Goal: Find specific page/section: Find specific page/section

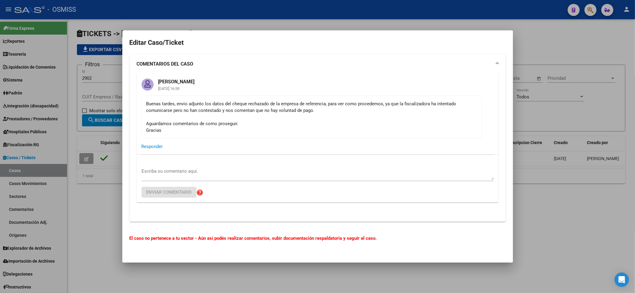
click at [562, 245] on div at bounding box center [317, 146] width 635 height 293
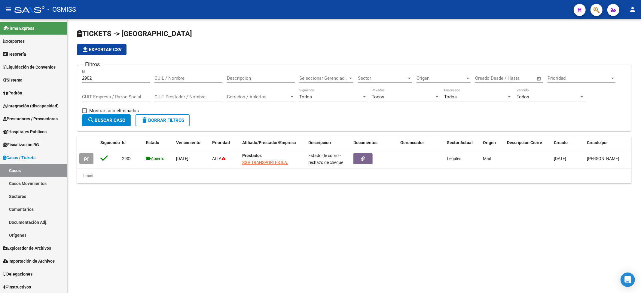
drag, startPoint x: 115, startPoint y: 74, endPoint x: 87, endPoint y: 69, distance: 27.8
click at [87, 69] on form "Filtros 2902 Id CUIL / Nombre Descripcion Seleccionar Gerenciador Seleccionar G…" at bounding box center [354, 98] width 555 height 67
drag, startPoint x: 104, startPoint y: 76, endPoint x: 22, endPoint y: 75, distance: 81.8
click at [22, 75] on mat-sidenav-container "Firma Express Reportes Ingresos Percibidos Análisis de todos los conceptos (his…" at bounding box center [320, 156] width 641 height 274
click at [393, 78] on span "Sector" at bounding box center [382, 77] width 49 height 5
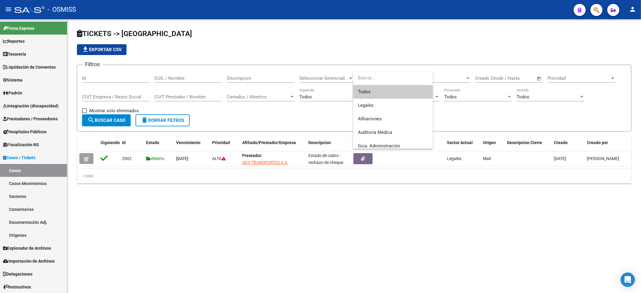
click at [393, 78] on input "dropdown search" at bounding box center [391, 78] width 77 height 14
click at [448, 76] on div at bounding box center [320, 146] width 641 height 293
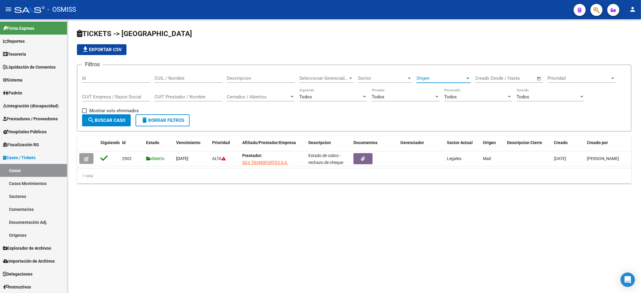
click at [459, 76] on span "Origen" at bounding box center [441, 77] width 49 height 5
click at [574, 120] on div at bounding box center [320, 146] width 641 height 293
click at [297, 75] on div "Filtros Id CUIL / Nombre Descripcion Seleccionar Gerenciador Seleccionar Gerenc…" at bounding box center [354, 92] width 544 height 44
click at [332, 74] on div "Seleccionar Gerenciador Seleccionar Gerenciador" at bounding box center [326, 76] width 54 height 13
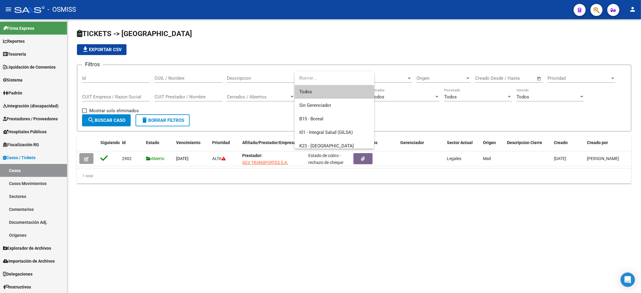
click at [332, 74] on input "dropdown search" at bounding box center [333, 78] width 77 height 14
click at [456, 112] on div at bounding box center [320, 146] width 641 height 293
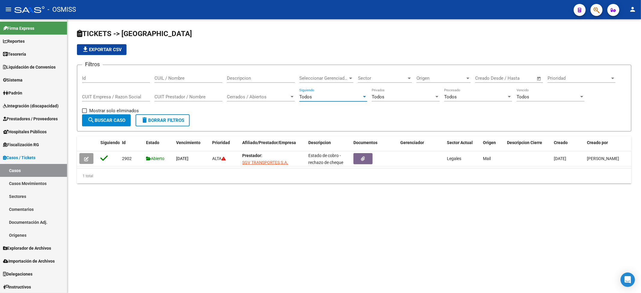
click at [332, 98] on div "Todos" at bounding box center [330, 96] width 63 height 5
click at [330, 98] on span "Todos" at bounding box center [333, 97] width 68 height 14
click at [126, 119] on button "search Buscar Caso" at bounding box center [106, 120] width 49 height 12
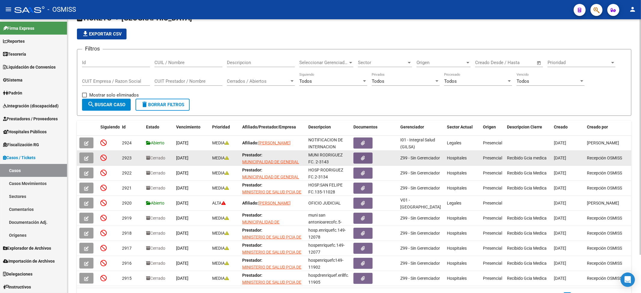
scroll to position [0, 0]
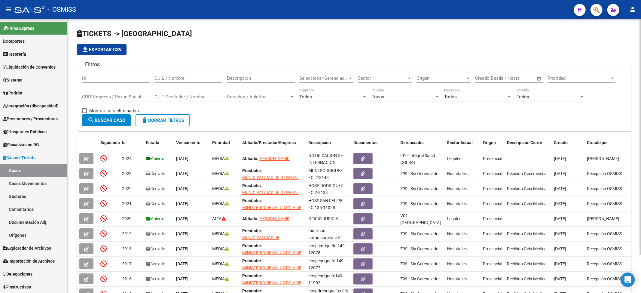
click at [252, 94] on span "Cerrados / Abiertos" at bounding box center [258, 96] width 63 height 5
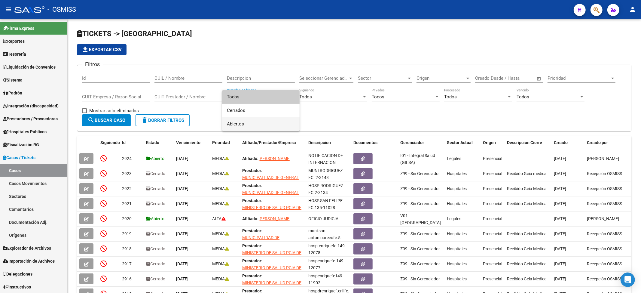
click at [254, 126] on span "Abiertos" at bounding box center [261, 124] width 68 height 14
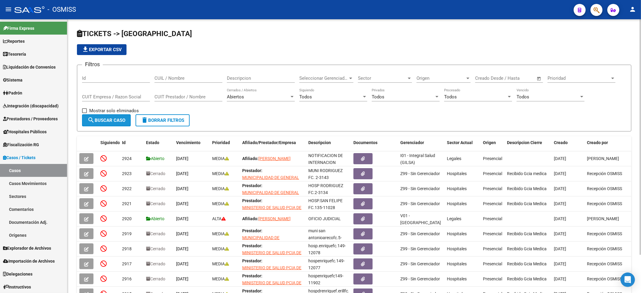
click at [112, 126] on button "search Buscar Caso" at bounding box center [106, 120] width 49 height 12
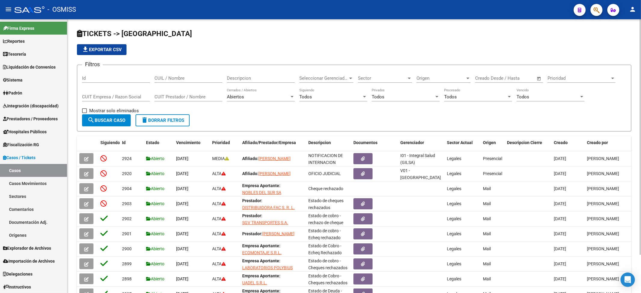
click at [598, 141] on span "Creado por" at bounding box center [597, 142] width 21 height 5
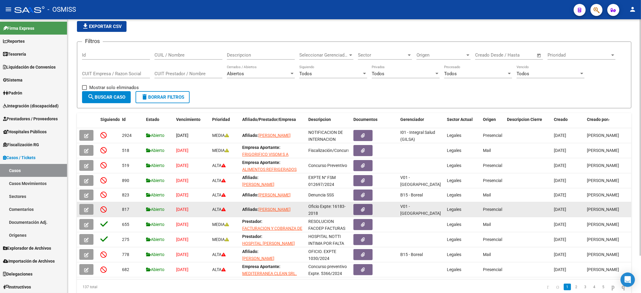
scroll to position [44, 0]
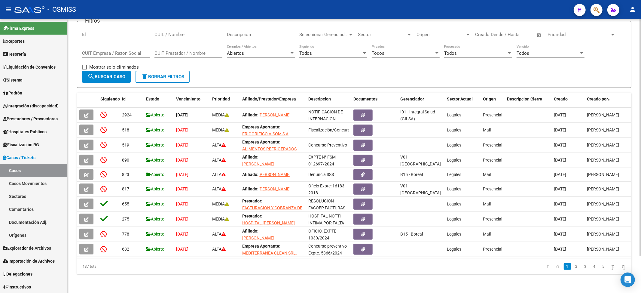
click at [598, 101] on span "Creado por" at bounding box center [597, 98] width 21 height 5
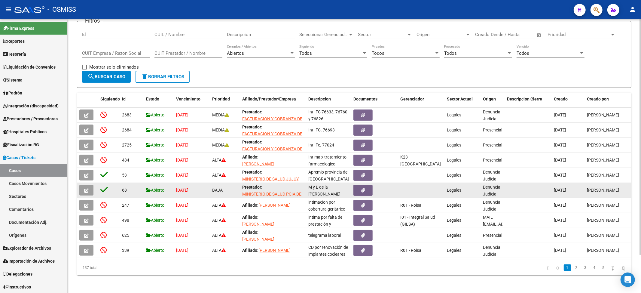
scroll to position [45, 0]
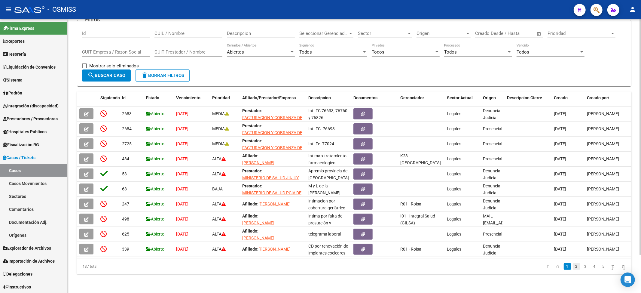
click at [573, 263] on link "2" at bounding box center [576, 266] width 7 height 7
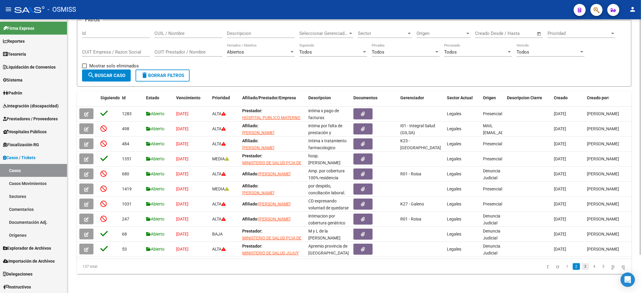
click at [582, 267] on link "3" at bounding box center [585, 266] width 7 height 7
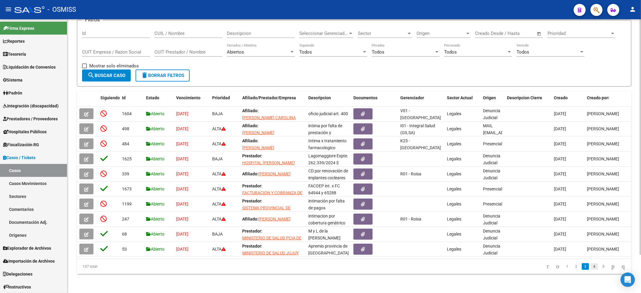
click at [591, 268] on link "4" at bounding box center [594, 266] width 7 height 7
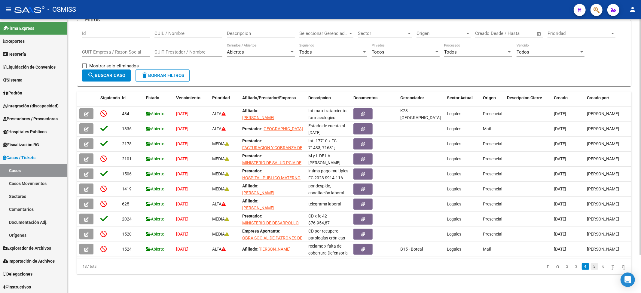
click at [591, 267] on link "5" at bounding box center [594, 266] width 7 height 7
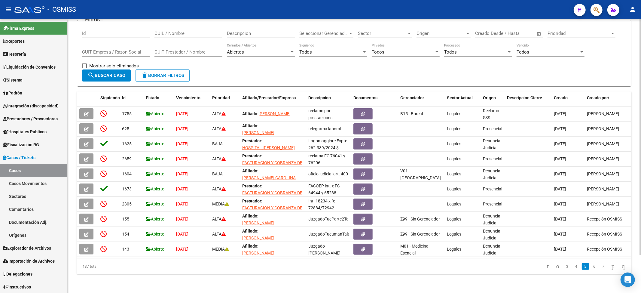
click at [591, 267] on link "6" at bounding box center [594, 266] width 7 height 7
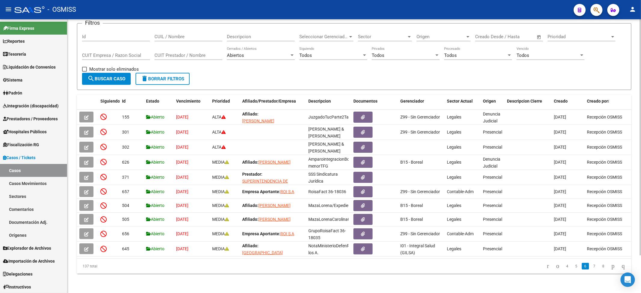
scroll to position [44, 0]
click at [622, 265] on icon "go to last page" at bounding box center [623, 265] width 5 height 7
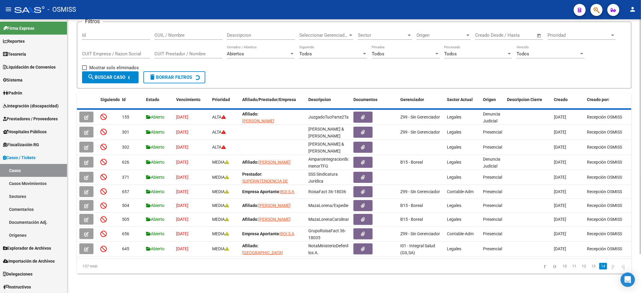
scroll to position [0, 0]
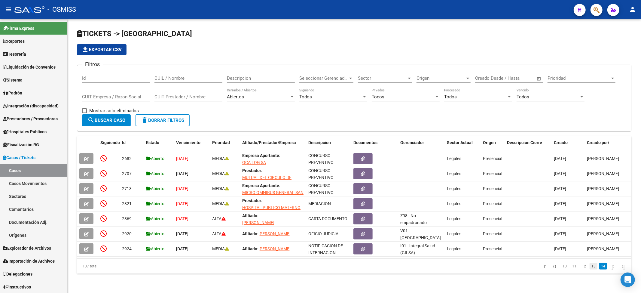
click at [590, 267] on link "13" at bounding box center [594, 266] width 8 height 7
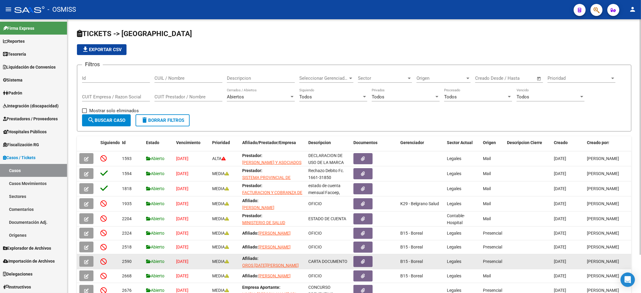
click at [576, 267] on datatable-body-cell "[DATE]" at bounding box center [568, 261] width 33 height 15
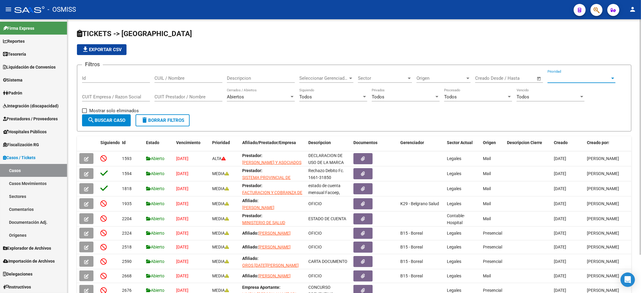
click at [578, 75] on span "Prioridad" at bounding box center [579, 77] width 63 height 5
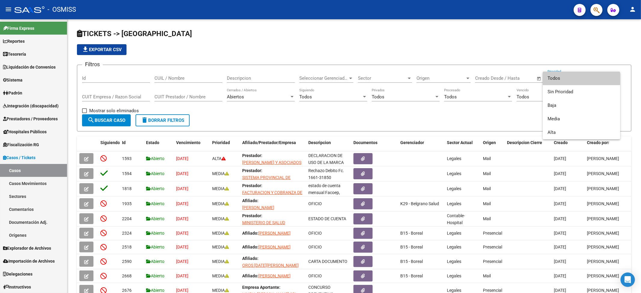
click at [278, 117] on div at bounding box center [320, 146] width 641 height 293
click at [42, 186] on link "Casos Movimientos" at bounding box center [33, 183] width 67 height 13
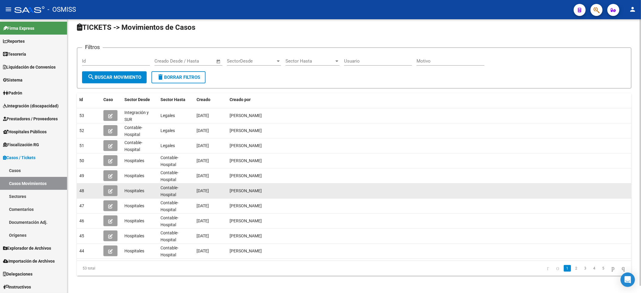
scroll to position [8, 0]
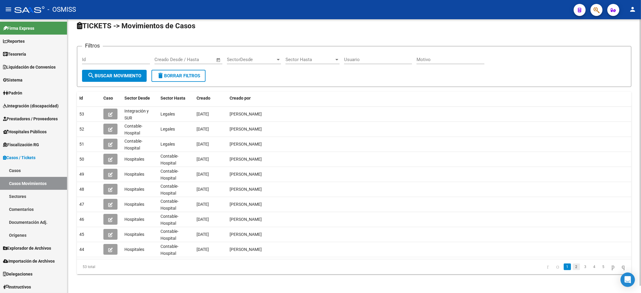
click at [573, 264] on link "2" at bounding box center [576, 266] width 7 height 7
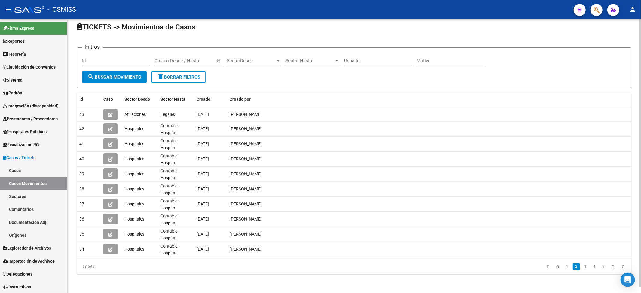
click at [249, 57] on div "SectorDesde SectorDesde" at bounding box center [254, 58] width 54 height 13
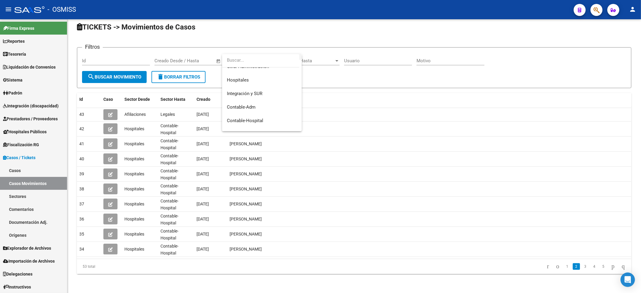
scroll to position [72, 0]
click at [265, 94] on span "Contable-Adm" at bounding box center [262, 98] width 70 height 14
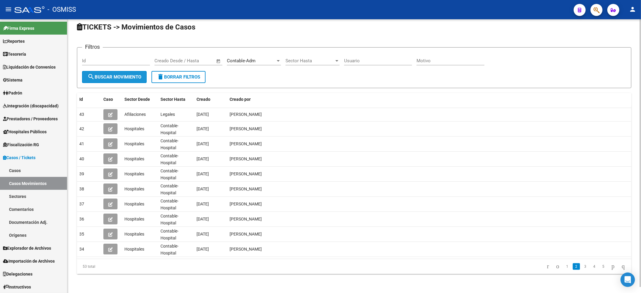
click at [128, 80] on button "search Buscar Movimiento" at bounding box center [114, 77] width 65 height 12
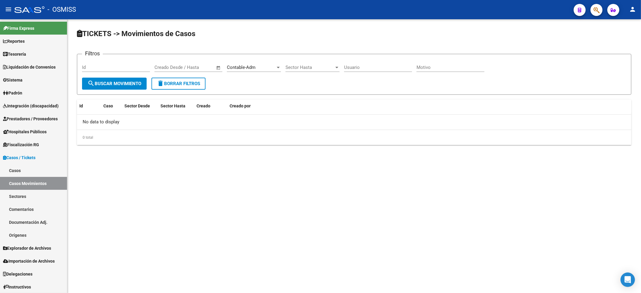
scroll to position [0, 0]
click at [245, 61] on div "Contable-Adm SectorDesde" at bounding box center [254, 65] width 54 height 13
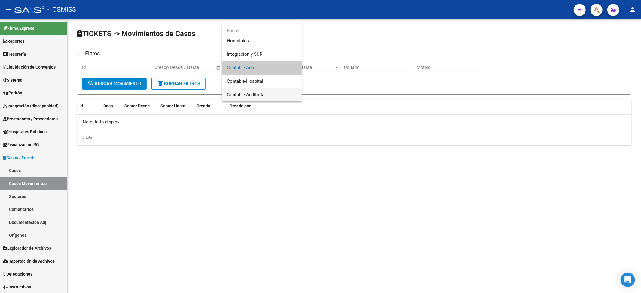
click at [276, 89] on span "Contable-Auditoria" at bounding box center [262, 95] width 70 height 14
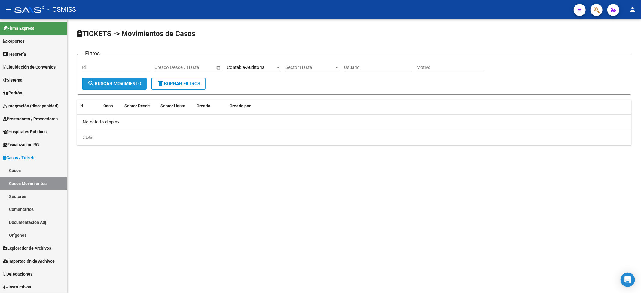
click at [122, 83] on span "search Buscar Movimiento" at bounding box center [114, 83] width 54 height 5
click at [256, 64] on div "Contable-Auditoria SectorDesde" at bounding box center [254, 65] width 54 height 13
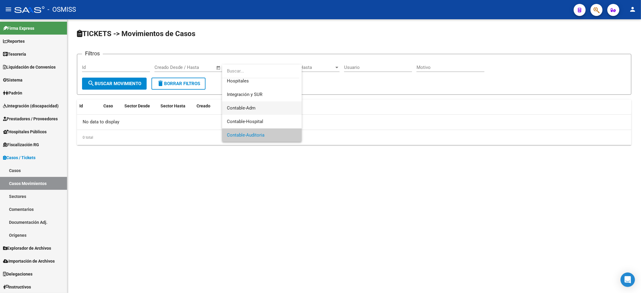
click at [271, 105] on span "Contable-Adm" at bounding box center [262, 108] width 70 height 14
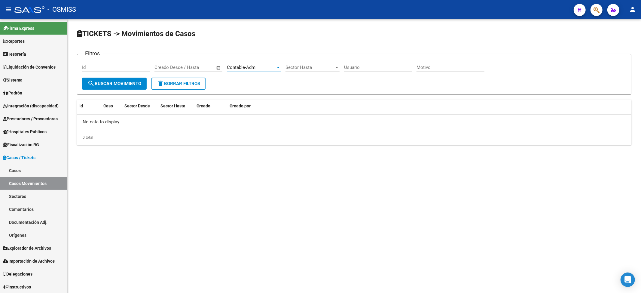
click at [252, 66] on span "Contable-Adm" at bounding box center [241, 67] width 29 height 5
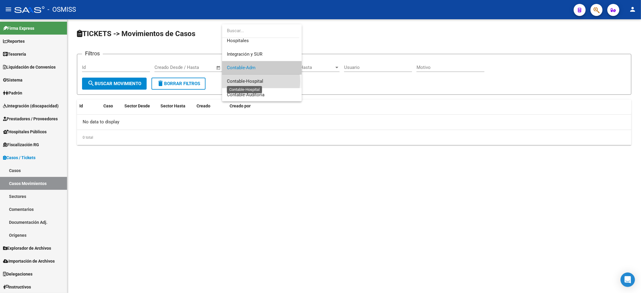
click at [259, 81] on span "Contable-Hospital" at bounding box center [245, 80] width 36 height 5
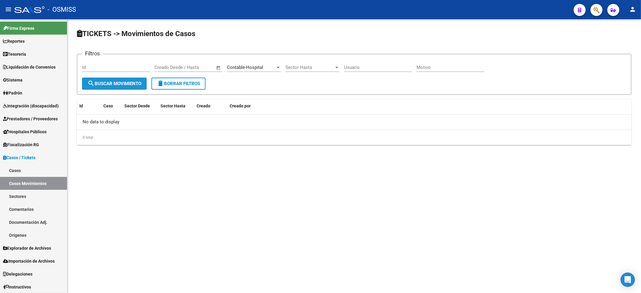
click at [112, 80] on button "search Buscar Movimiento" at bounding box center [114, 84] width 65 height 12
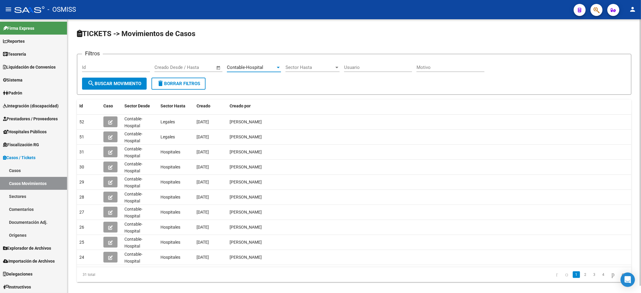
click at [258, 69] on span "Contable-Hospital" at bounding box center [245, 67] width 36 height 5
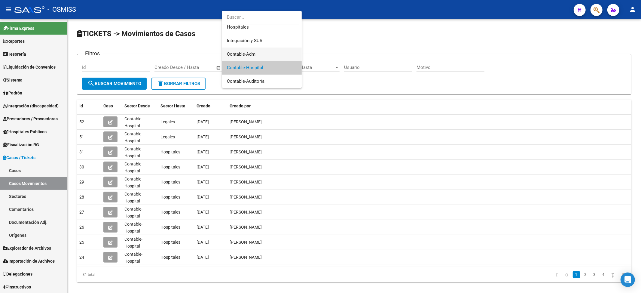
click at [258, 58] on span "Contable-Adm" at bounding box center [262, 54] width 70 height 14
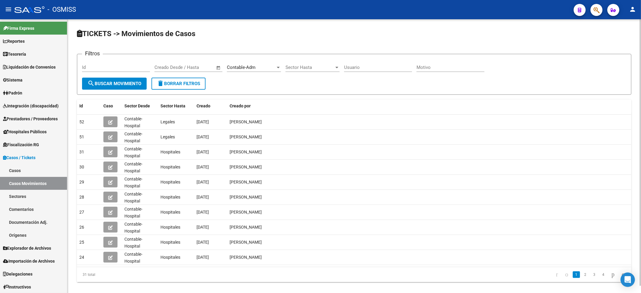
click at [113, 90] on form "Filtros Id Start date – End date Creado Desde / Hasta Contable-Adm SectorDesde …" at bounding box center [354, 74] width 555 height 41
click at [121, 82] on span "search Buscar Movimiento" at bounding box center [114, 83] width 54 height 5
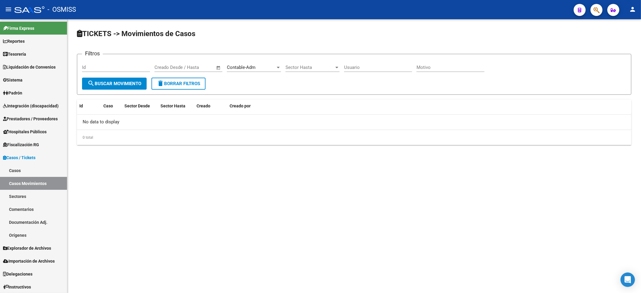
click at [269, 65] on div "Contable-Adm" at bounding box center [251, 67] width 49 height 5
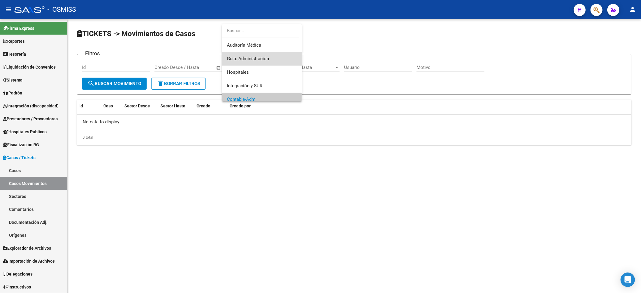
click at [278, 57] on span "Gcia. Administración" at bounding box center [262, 59] width 70 height 14
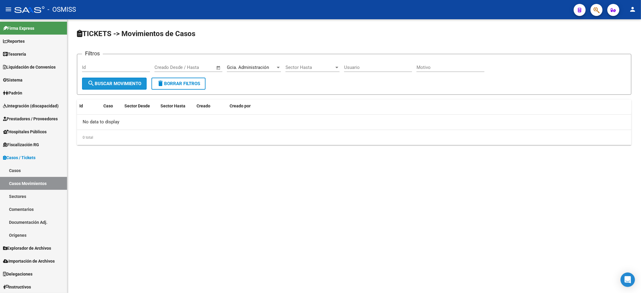
click at [102, 89] on button "search Buscar Movimiento" at bounding box center [114, 84] width 65 height 12
click at [260, 66] on span "Gcia. Administración" at bounding box center [248, 67] width 42 height 5
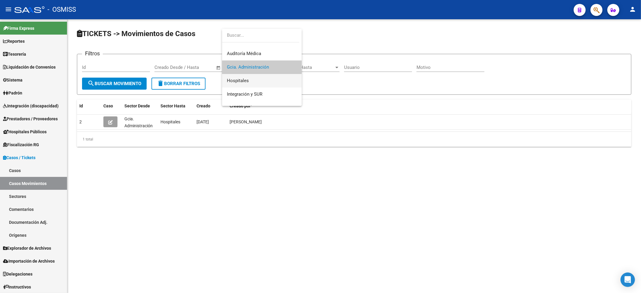
scroll to position [0, 0]
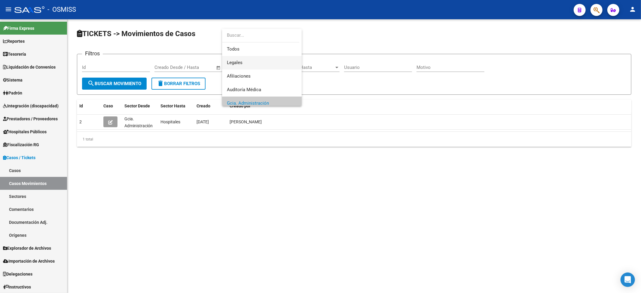
click at [243, 63] on span "Legales" at bounding box center [262, 63] width 70 height 14
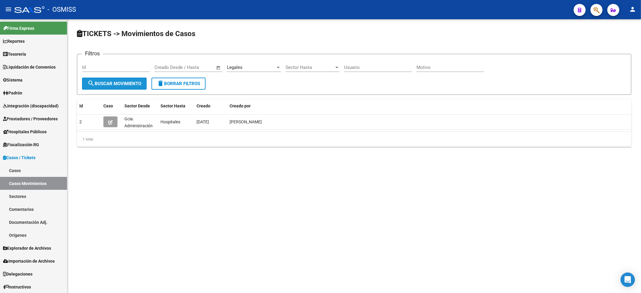
click at [115, 83] on span "search Buscar Movimiento" at bounding box center [114, 83] width 54 height 5
click at [43, 202] on link "Sectores" at bounding box center [33, 196] width 67 height 13
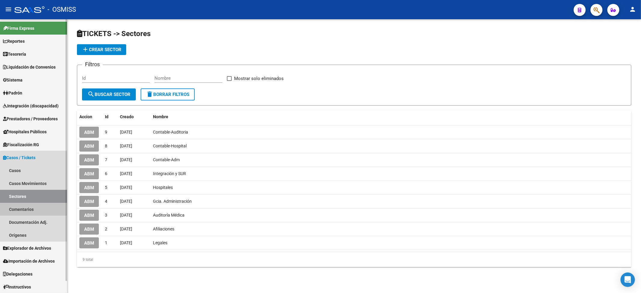
click at [40, 203] on link "Comentarios" at bounding box center [33, 209] width 67 height 13
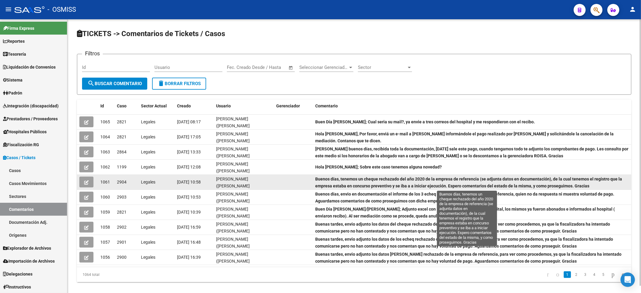
scroll to position [1, 0]
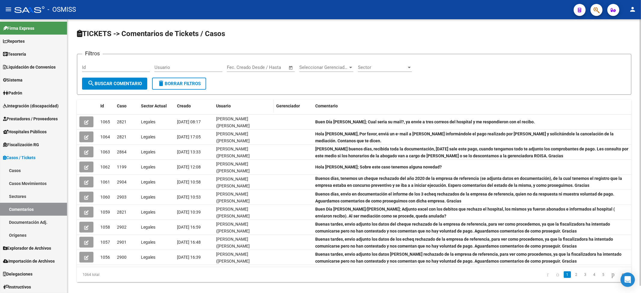
click at [268, 105] on div "Usuario" at bounding box center [243, 106] width 55 height 7
